Goal: Find contact information: Find contact information

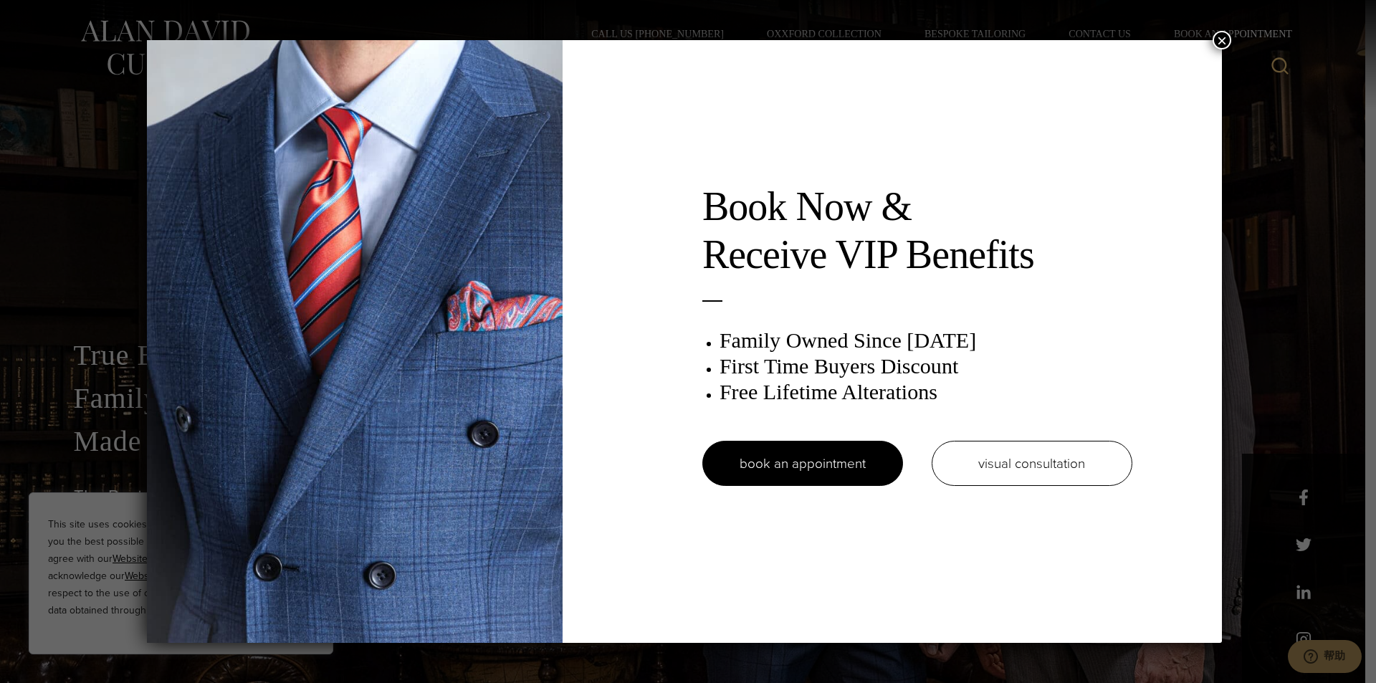
click at [1224, 37] on button "×" at bounding box center [1222, 40] width 19 height 19
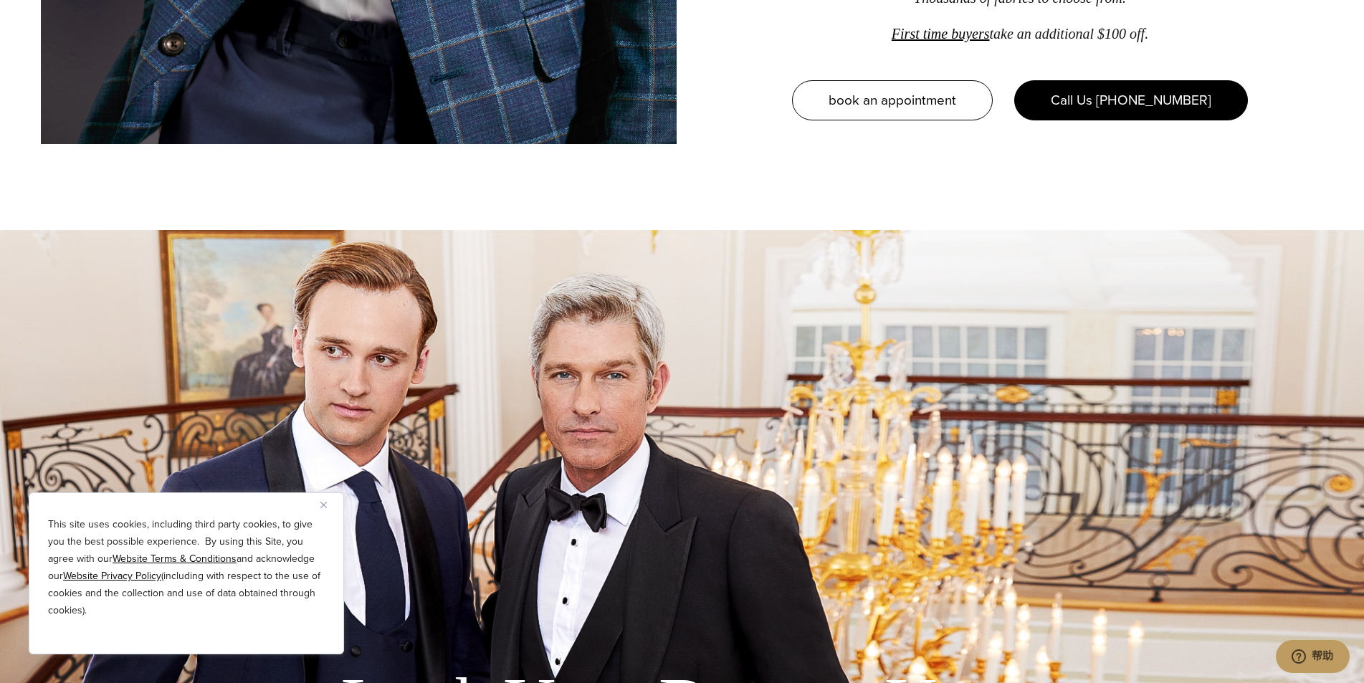
scroll to position [2762, 0]
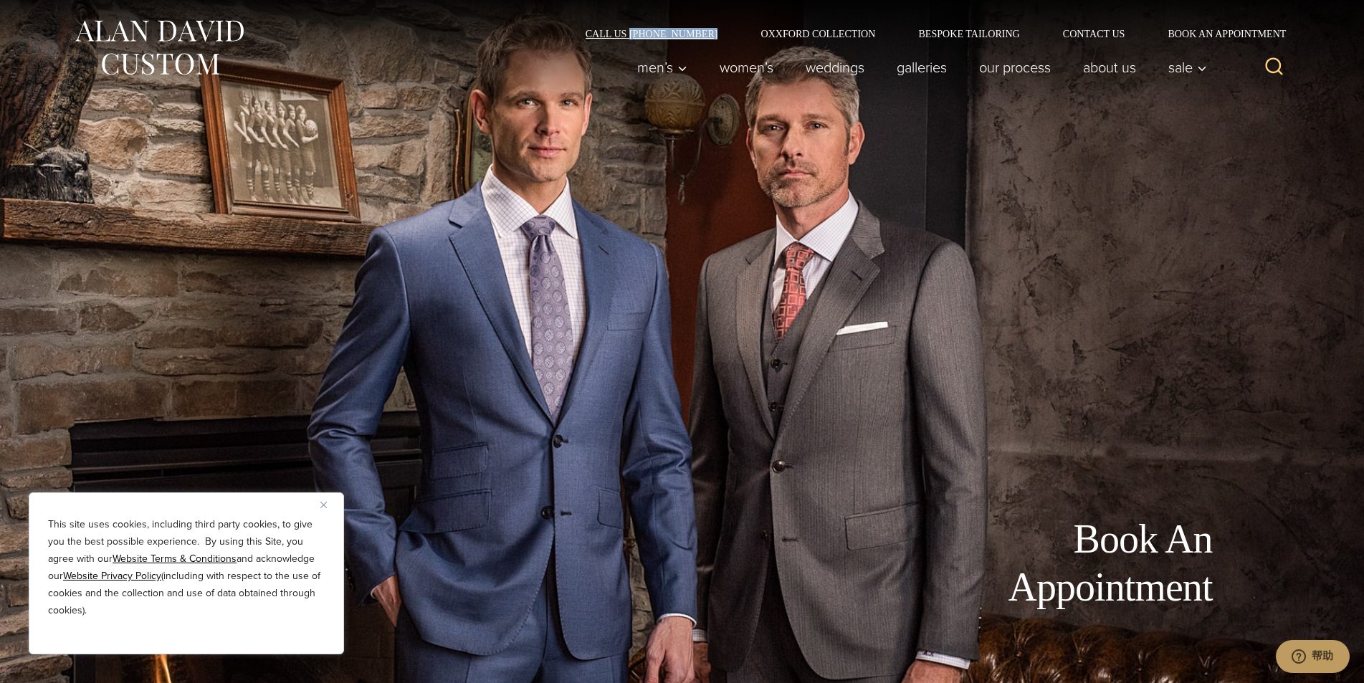
drag, startPoint x: 721, startPoint y: 24, endPoint x: 795, endPoint y: 35, distance: 74.7
click at [795, 35] on div "Call Us [PHONE_NUMBER] Oxxford Collection Bespoke Tailoring Contact Us Book an …" at bounding box center [682, 19] width 1247 height 39
copy link "[PHONE_NUMBER]"
